Goal: Task Accomplishment & Management: Manage account settings

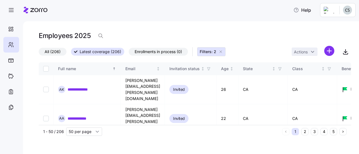
click at [223, 50] on button "Filters: 2" at bounding box center [211, 51] width 28 height 9
click at [221, 51] on div "All (206) Latest coverage (206) Enrollments in process (0) Filters: 2 Actions" at bounding box center [195, 52] width 312 height 12
click at [99, 38] on icon "button" at bounding box center [101, 36] width 6 height 6
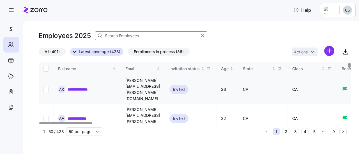
type input "o"
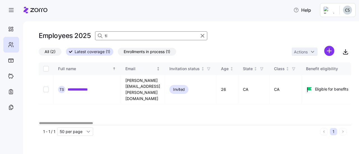
type input "t"
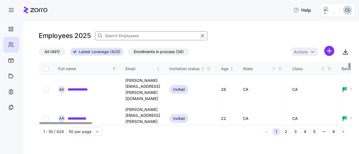
click at [141, 37] on input at bounding box center [151, 35] width 112 height 9
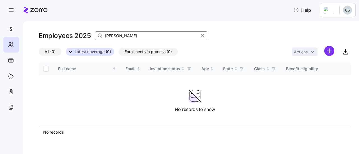
type input "omalley"
click at [51, 55] on span "All (0)" at bounding box center [50, 51] width 11 height 7
click at [39, 53] on input "All (0)" at bounding box center [39, 53] width 0 height 0
click at [200, 37] on icon "button" at bounding box center [202, 36] width 6 height 7
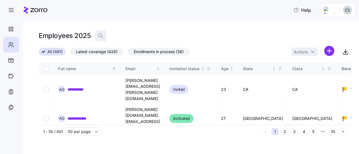
click at [100, 39] on icon "button" at bounding box center [101, 36] width 6 height 6
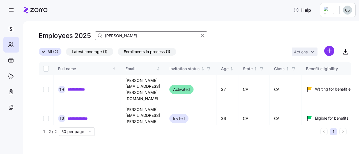
type input "tim"
click at [86, 53] on span "Latest coverage (1)" at bounding box center [90, 51] width 36 height 7
click at [66, 53] on input "Latest coverage (1)" at bounding box center [66, 53] width 0 height 0
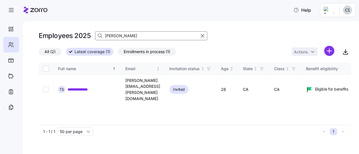
click at [86, 54] on span "Latest coverage (1)" at bounding box center [93, 51] width 36 height 7
click at [66, 54] on input "Latest coverage (1)" at bounding box center [66, 54] width 0 height 0
click at [47, 50] on span "All (2)" at bounding box center [50, 51] width 11 height 7
click at [39, 53] on input "All (2)" at bounding box center [39, 53] width 0 height 0
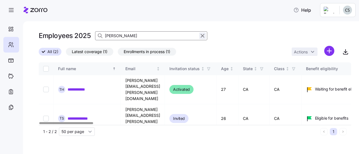
click at [201, 37] on icon "button" at bounding box center [202, 36] width 6 height 7
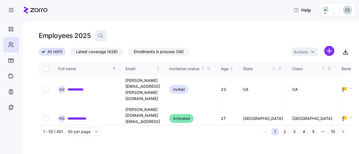
click at [98, 36] on icon "button" at bounding box center [101, 36] width 6 height 6
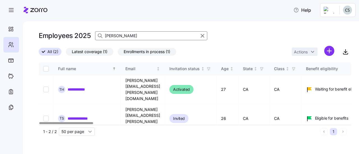
drag, startPoint x: 124, startPoint y: 37, endPoint x: 77, endPoint y: 35, distance: 46.6
click at [77, 35] on div "Employees 2025 timothy" at bounding box center [195, 35] width 312 height 11
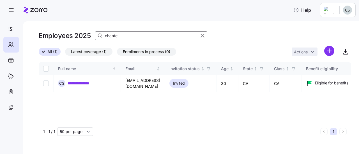
type input "chante"
click at [78, 83] on link "**********" at bounding box center [83, 84] width 30 height 6
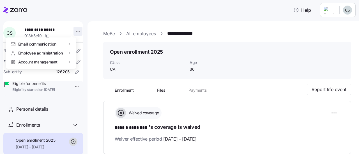
click at [70, 30] on html "**********" at bounding box center [179, 75] width 359 height 151
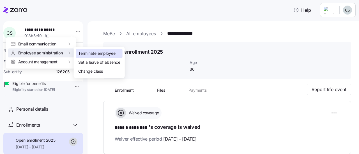
click at [82, 54] on div "Terminate employee" at bounding box center [96, 53] width 37 height 6
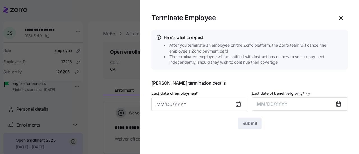
click at [243, 105] on div at bounding box center [239, 104] width 13 height 13
click at [240, 105] on icon at bounding box center [238, 105] width 4 height 4
click at [235, 105] on icon at bounding box center [238, 104] width 7 height 7
click at [203, 104] on input "Last date of employment *" at bounding box center [199, 104] width 96 height 13
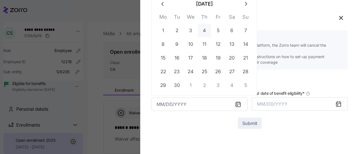
click at [208, 31] on button "4" at bounding box center [204, 30] width 13 height 13
type input "September 4, 2025"
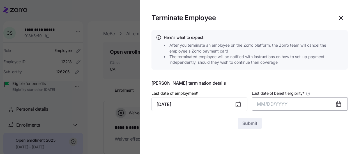
click at [332, 104] on button "MM/DD/YYYY" at bounding box center [300, 104] width 96 height 13
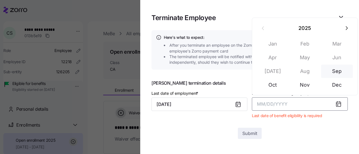
click at [339, 72] on button "Sep" at bounding box center [337, 71] width 32 height 13
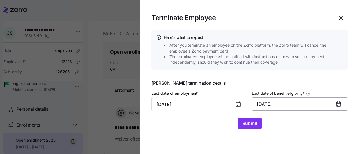
click at [267, 104] on button "09/30/2025" at bounding box center [300, 104] width 96 height 13
click at [293, 125] on div "Submit" at bounding box center [249, 123] width 196 height 11
click at [251, 124] on span "Submit" at bounding box center [249, 123] width 15 height 7
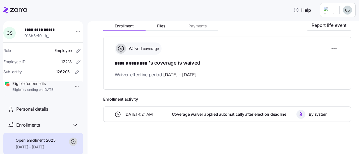
scroll to position [65, 0]
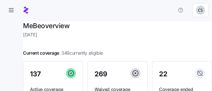
scroll to position [131, 0]
